Goal: Find contact information: Find contact information

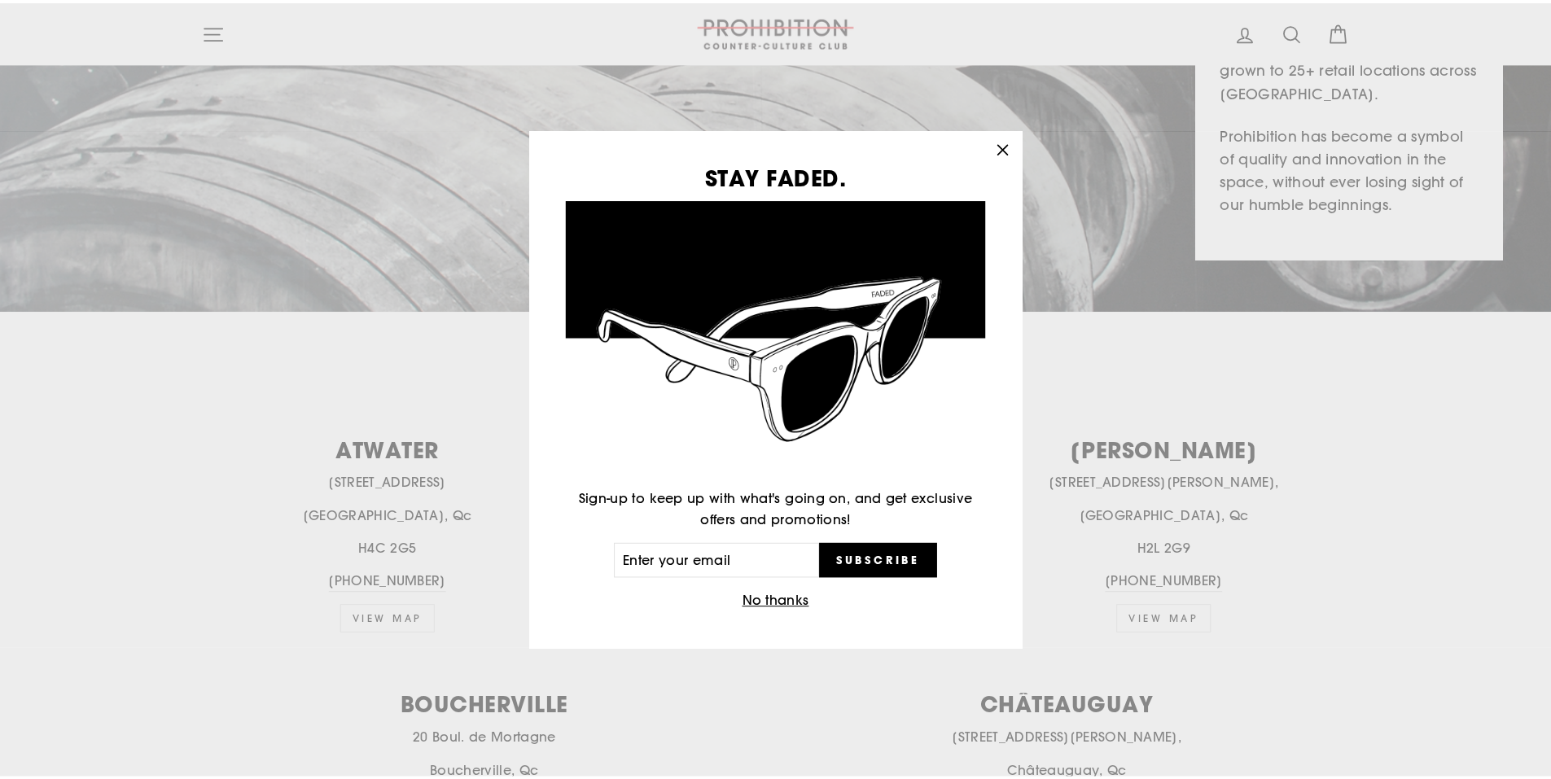
scroll to position [340, 0]
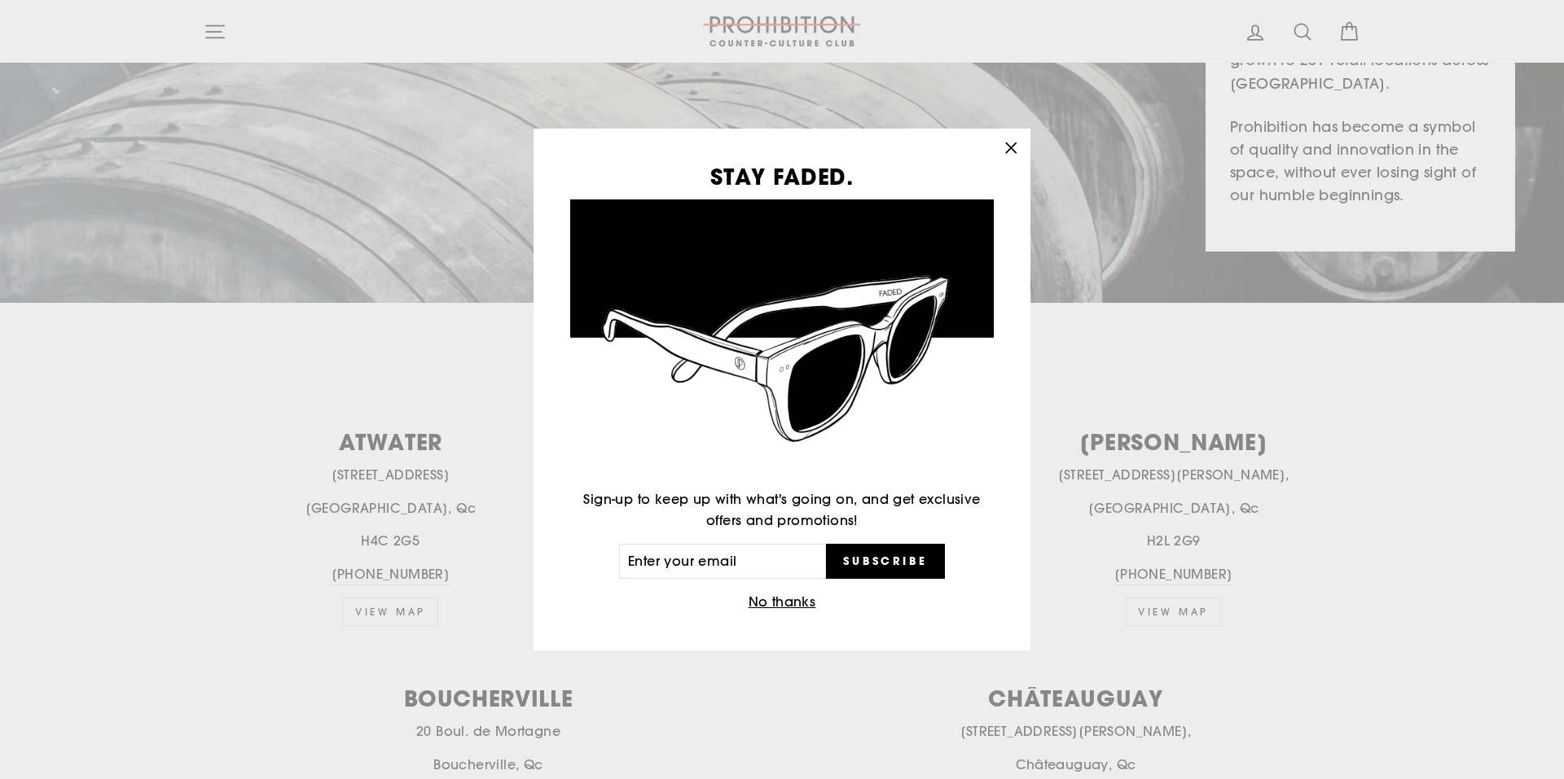
click at [1016, 148] on icon "button" at bounding box center [1010, 148] width 23 height 23
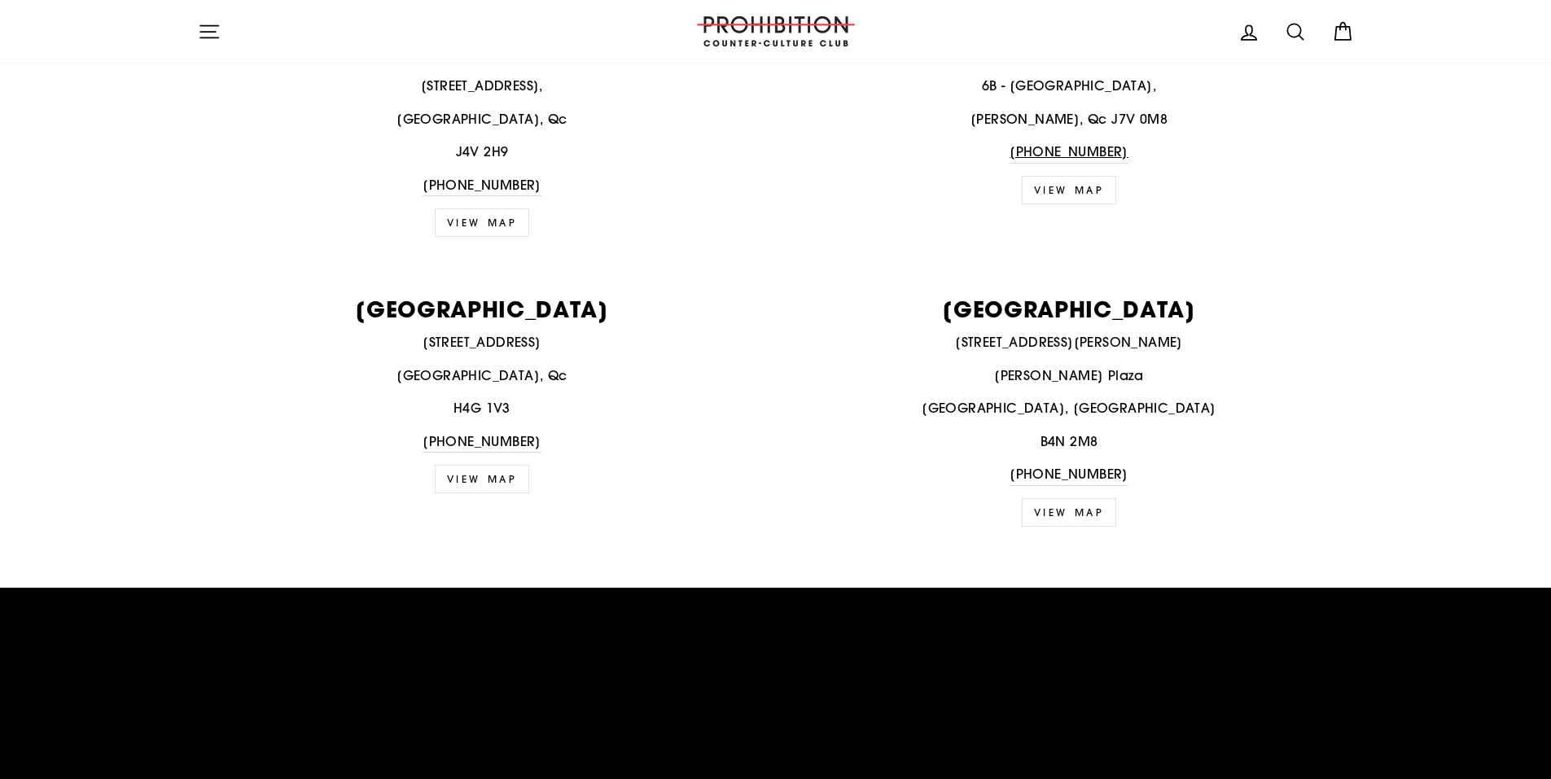
scroll to position [2782, 0]
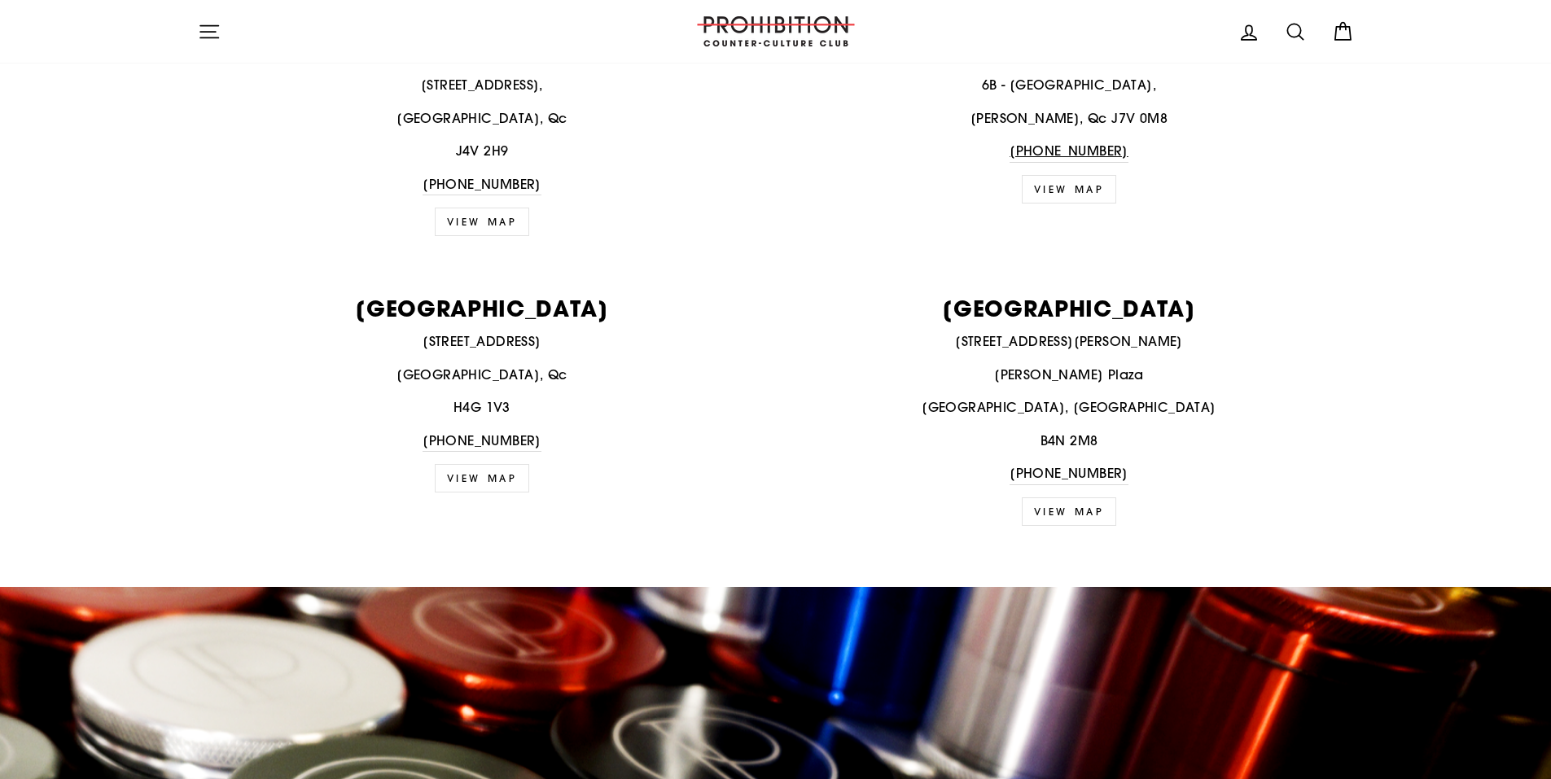
drag, startPoint x: 415, startPoint y: 339, endPoint x: 539, endPoint y: 342, distance: 124.6
click at [539, 342] on p "[STREET_ADDRESS]" at bounding box center [482, 341] width 569 height 21
copy p "[STREET_ADDRESS]"
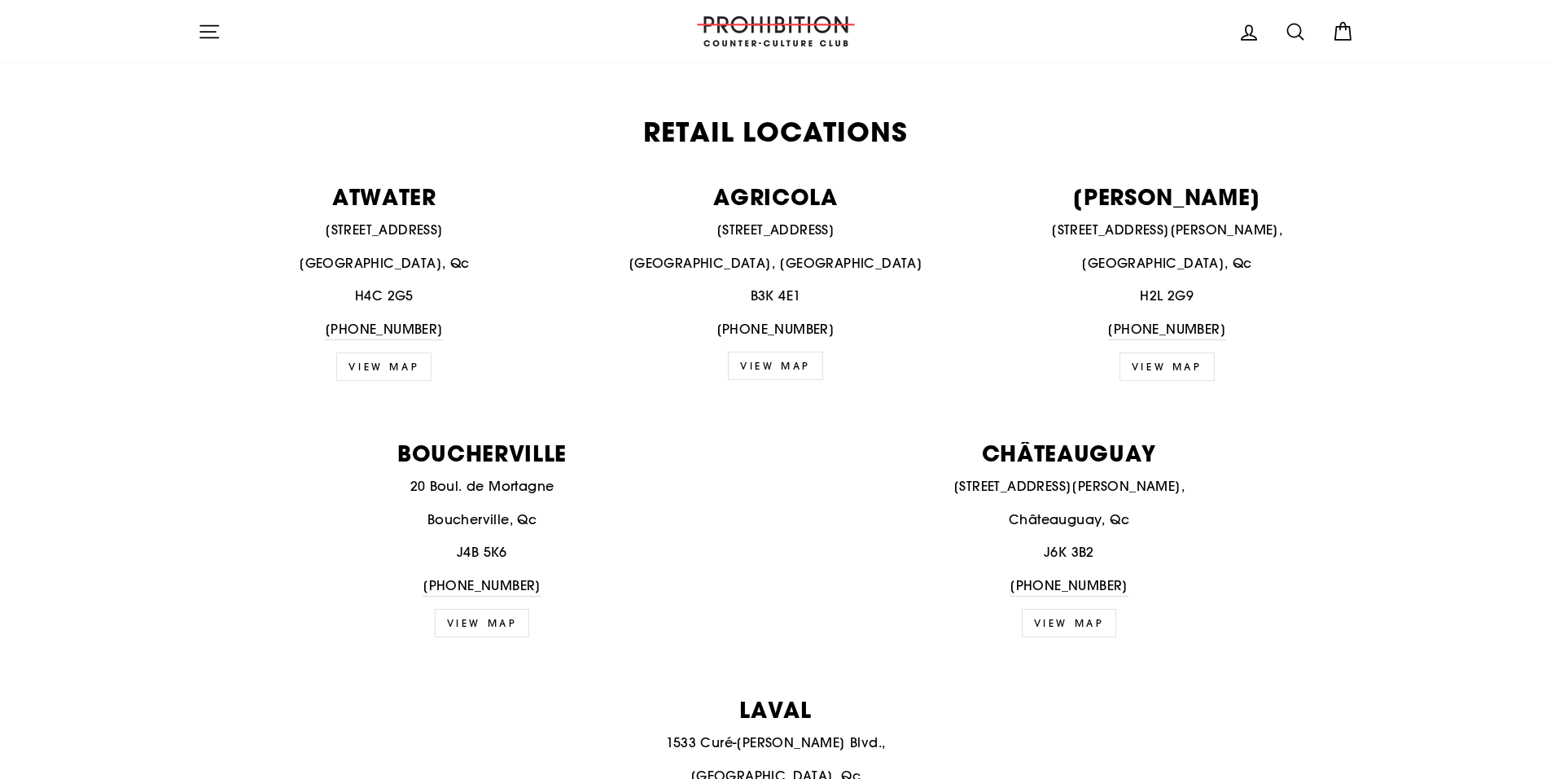
scroll to position [584, 0]
drag, startPoint x: 327, startPoint y: 228, endPoint x: 434, endPoint y: 230, distance: 107.5
click at [434, 230] on p "[STREET_ADDRESS]" at bounding box center [385, 231] width 374 height 21
copy p "[STREET_ADDRESS]"
drag, startPoint x: 1080, startPoint y: 232, endPoint x: 1245, endPoint y: 233, distance: 165.3
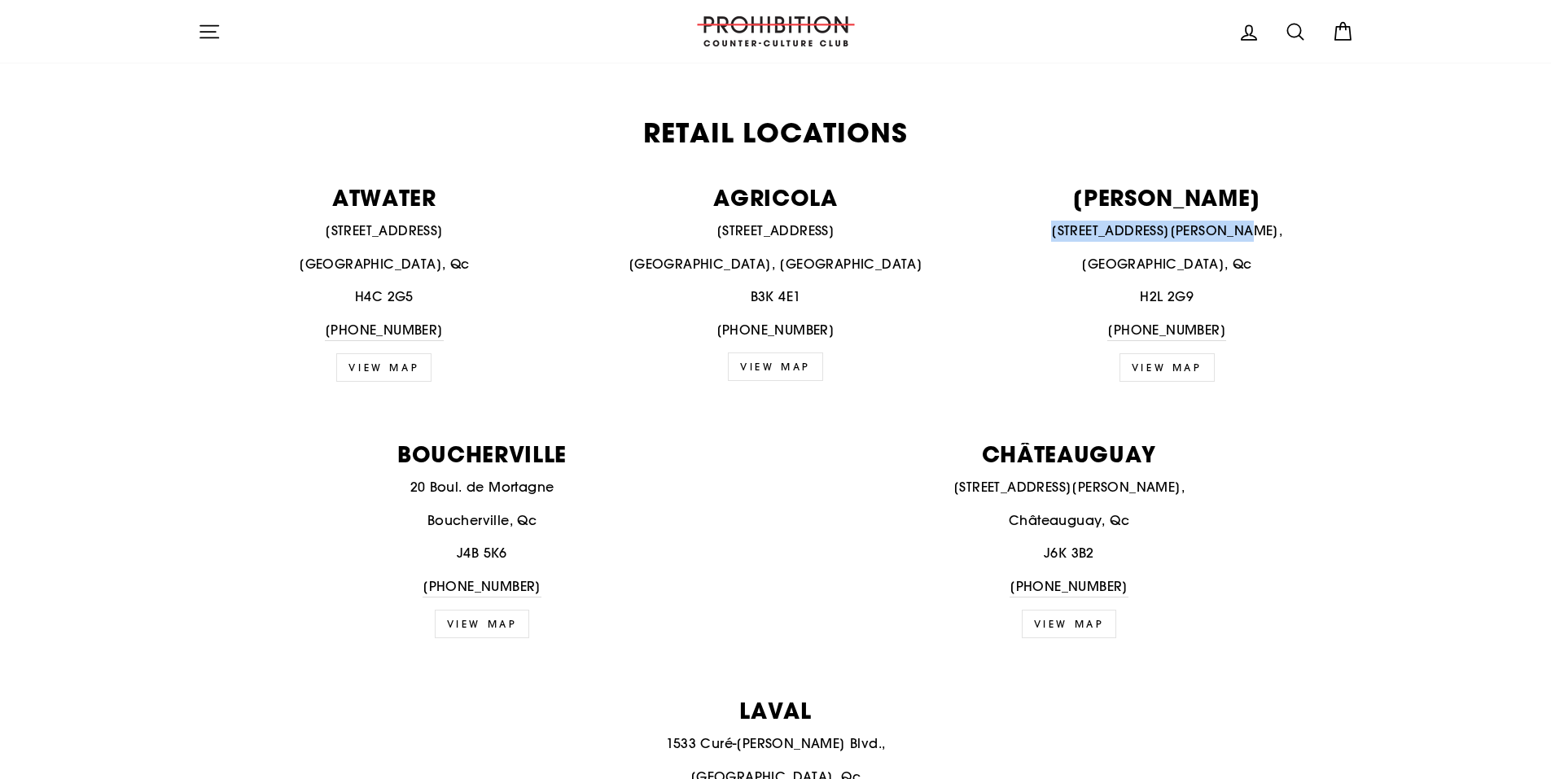
click at [1245, 233] on p "[STREET_ADDRESS][PERSON_NAME]," at bounding box center [1168, 231] width 374 height 21
copy p "[STREET_ADDRESS][PERSON_NAME]"
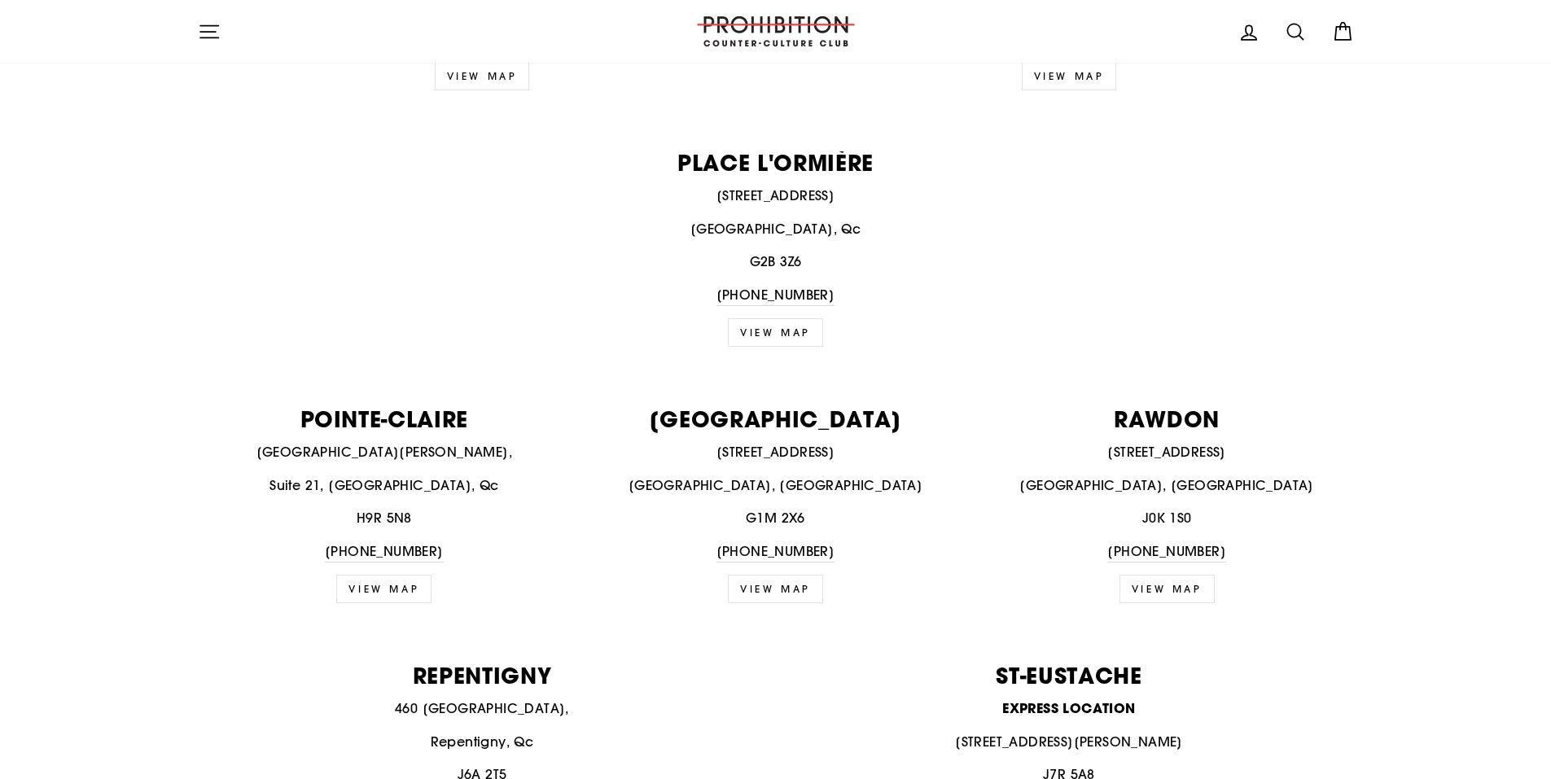
scroll to position [1644, 0]
drag, startPoint x: 313, startPoint y: 451, endPoint x: 445, endPoint y: 450, distance: 131.9
click at [445, 450] on p "[GEOGRAPHIC_DATA][PERSON_NAME]," at bounding box center [385, 453] width 374 height 21
copy p "[GEOGRAPHIC_DATA][PERSON_NAME]"
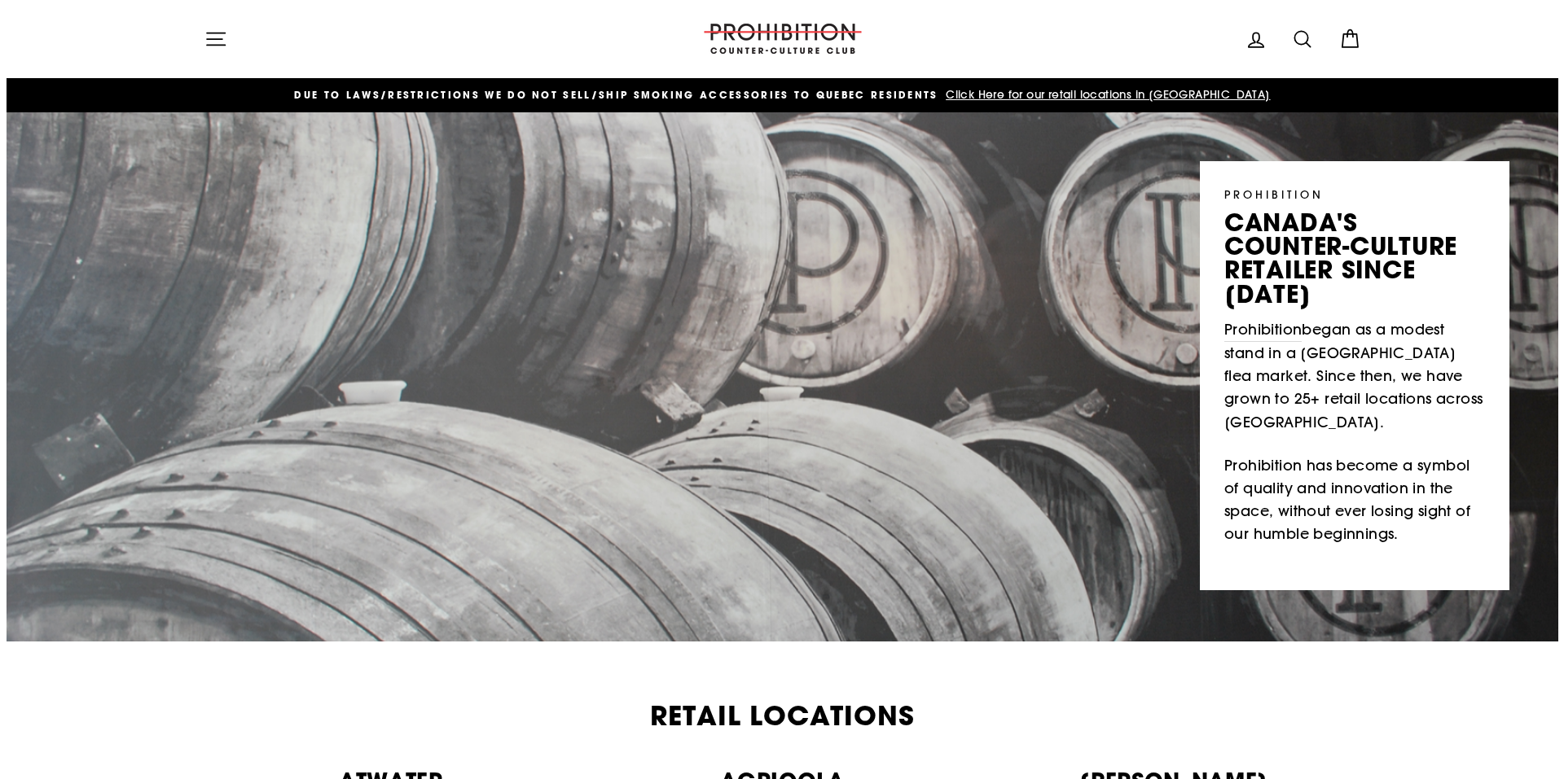
scroll to position [0, 0]
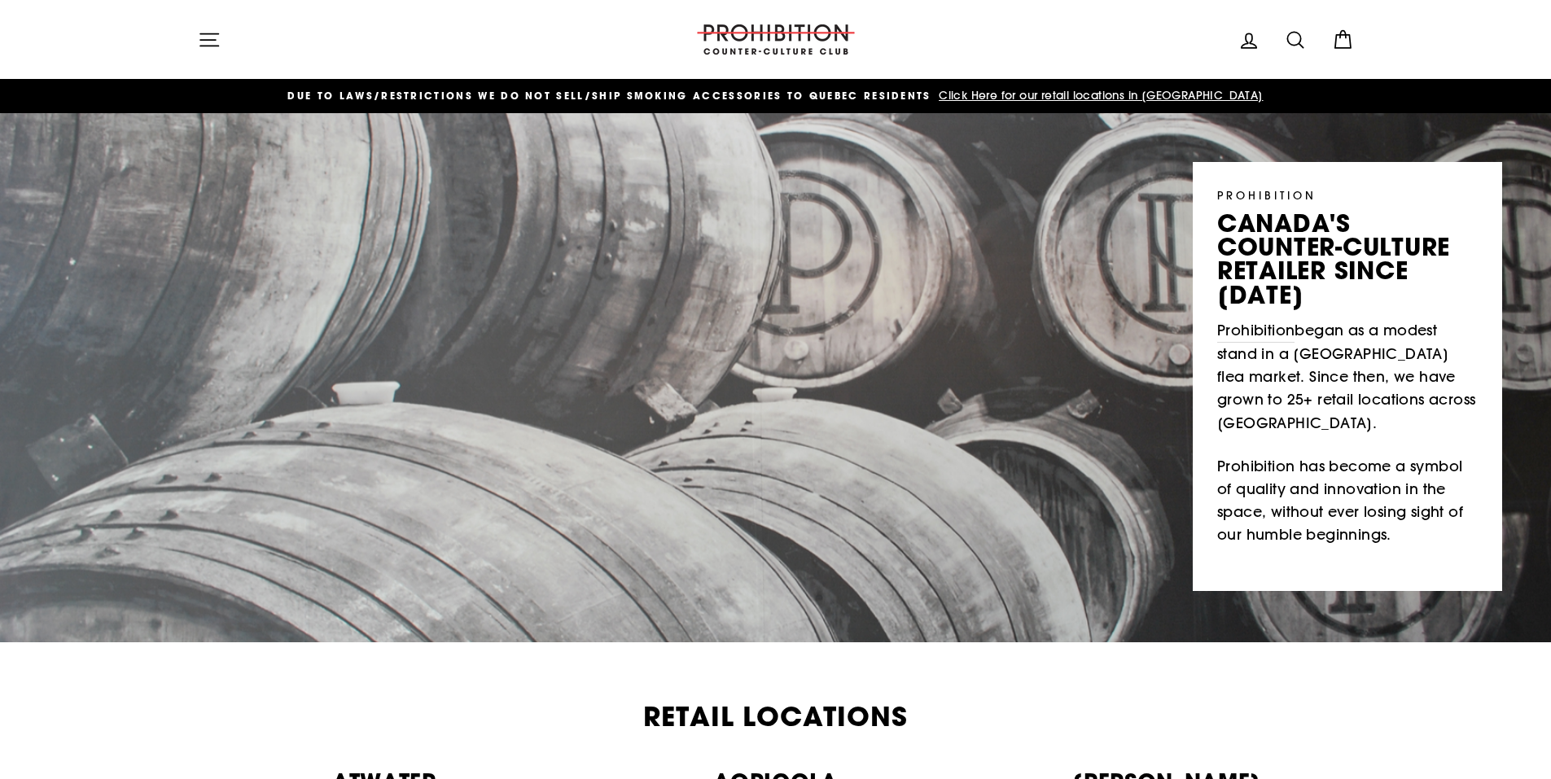
click at [212, 42] on icon "button" at bounding box center [209, 40] width 23 height 23
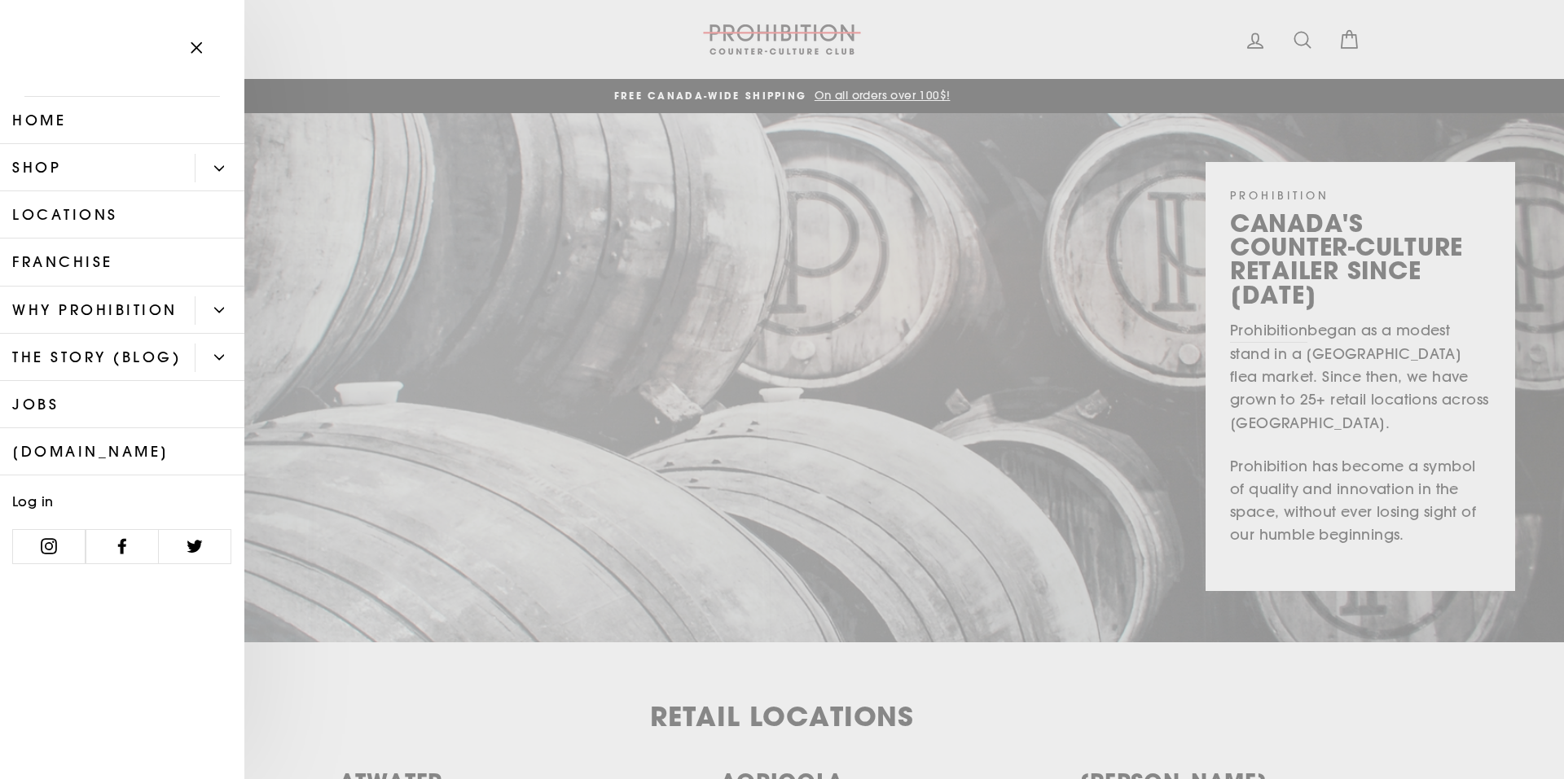
click at [213, 167] on button "Primary" at bounding box center [220, 168] width 50 height 29
